Goal: Register for event/course

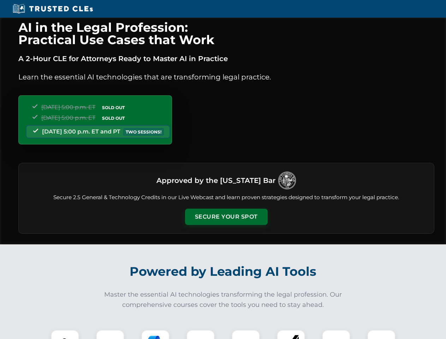
click at [226, 217] on button "Secure Your Spot" at bounding box center [226, 217] width 83 height 16
click at [65, 334] on img at bounding box center [65, 344] width 20 height 20
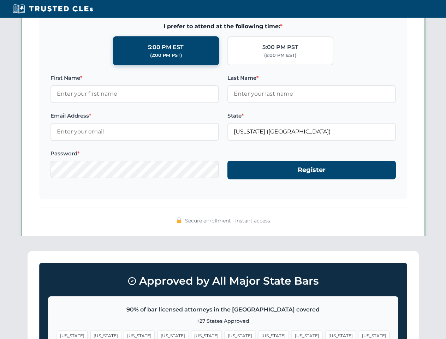
click at [258, 334] on span "[US_STATE]" at bounding box center [273, 336] width 31 height 10
click at [325, 334] on span "[US_STATE]" at bounding box center [340, 336] width 31 height 10
